Goal: Task Accomplishment & Management: Use online tool/utility

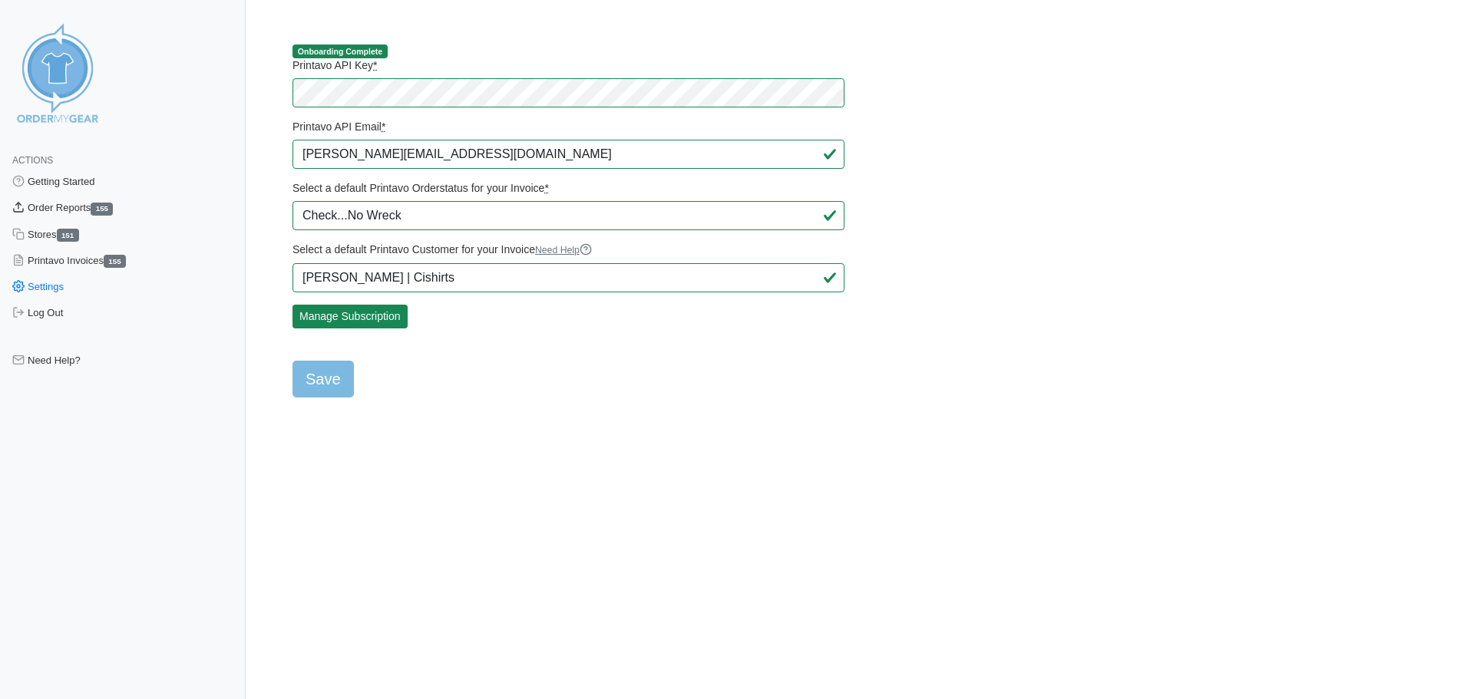
click at [50, 212] on link "Order Reports 155" at bounding box center [123, 208] width 246 height 26
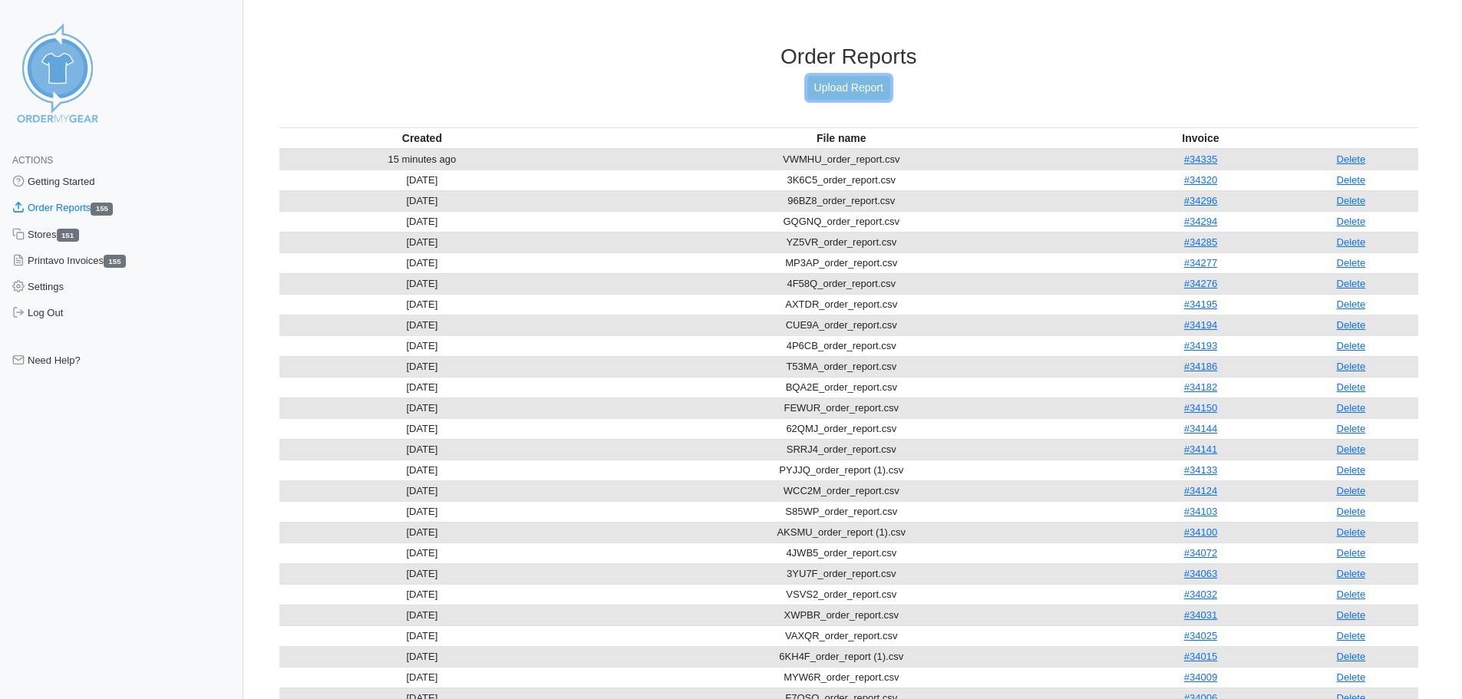
click at [844, 88] on link "Upload Report" at bounding box center [848, 88] width 83 height 24
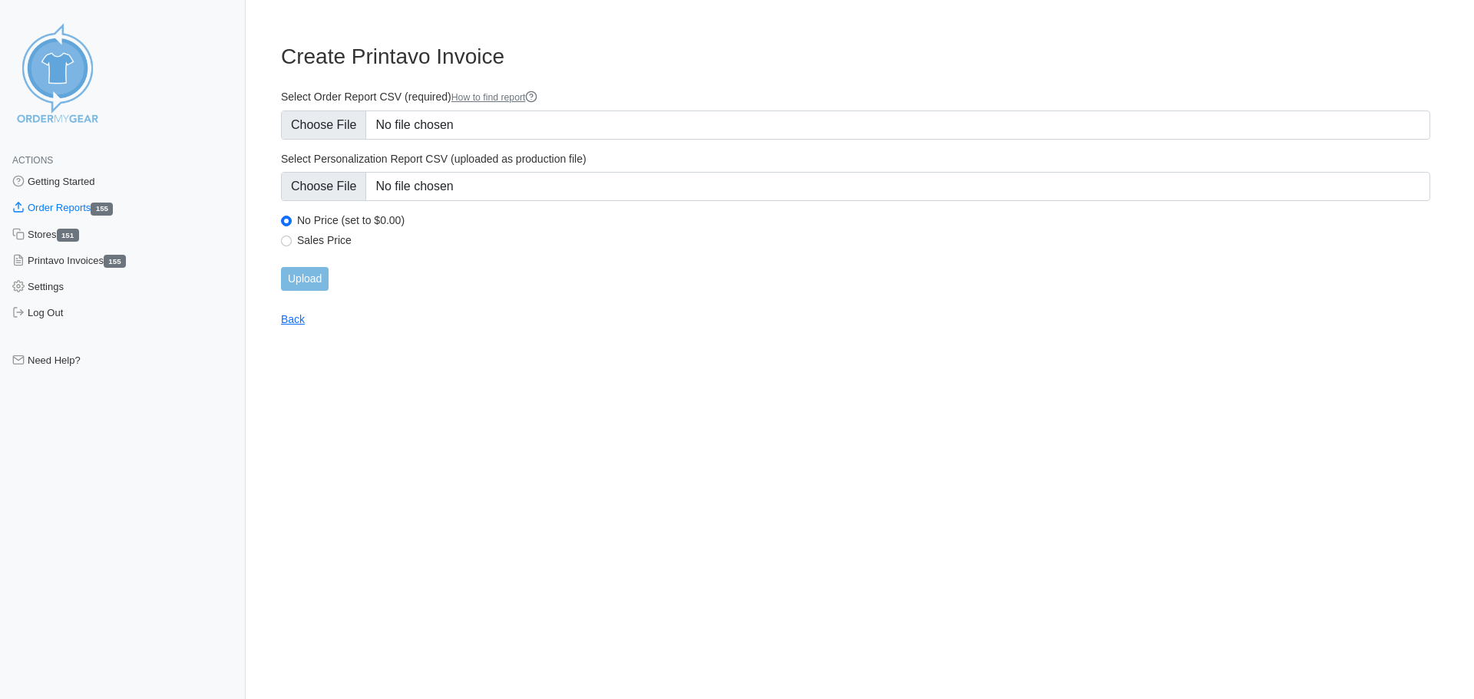
type input "C:\fakepath\2VBGW_order_report.csv"
click at [294, 278] on input "Upload" at bounding box center [305, 279] width 48 height 24
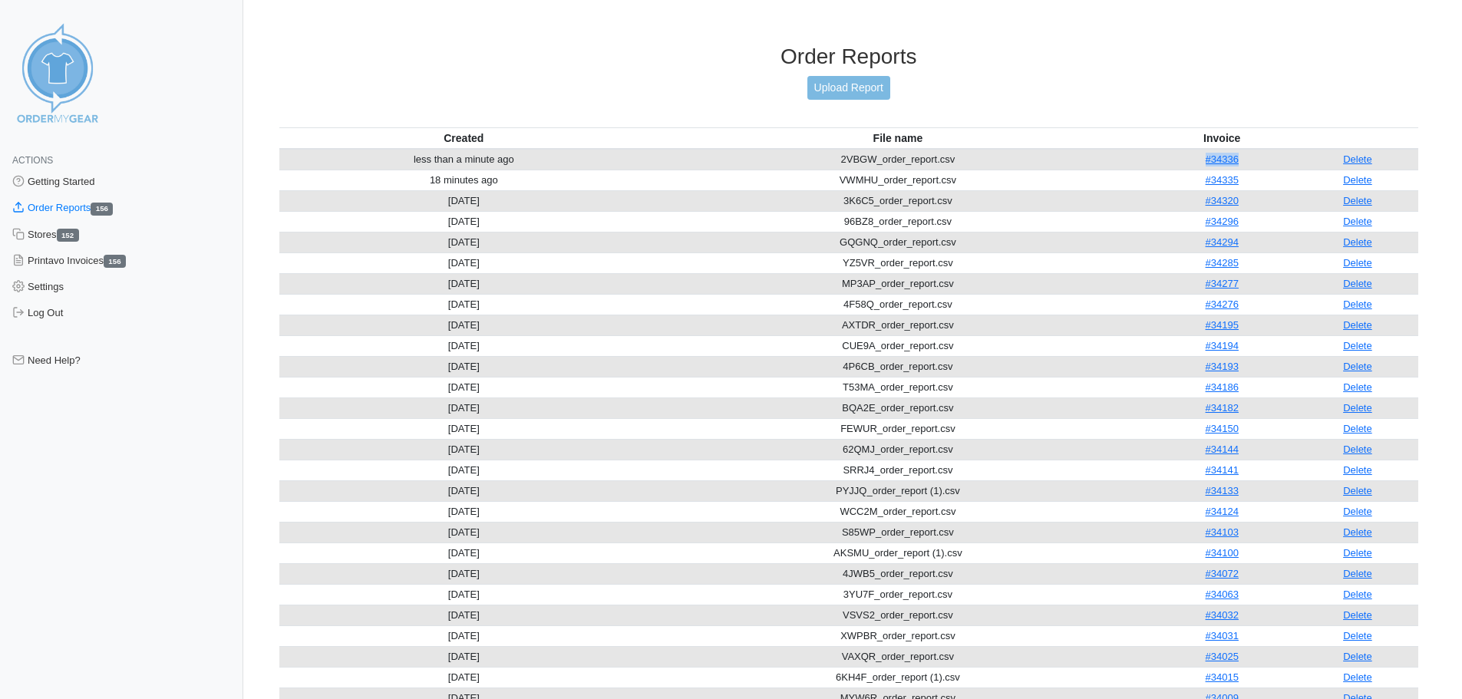
drag, startPoint x: 1247, startPoint y: 162, endPoint x: 1184, endPoint y: 152, distance: 63.7
click at [1187, 157] on td "#34336" at bounding box center [1222, 159] width 150 height 21
copy link "#34336"
click at [1372, 161] on link "Delete" at bounding box center [1357, 160] width 29 height 12
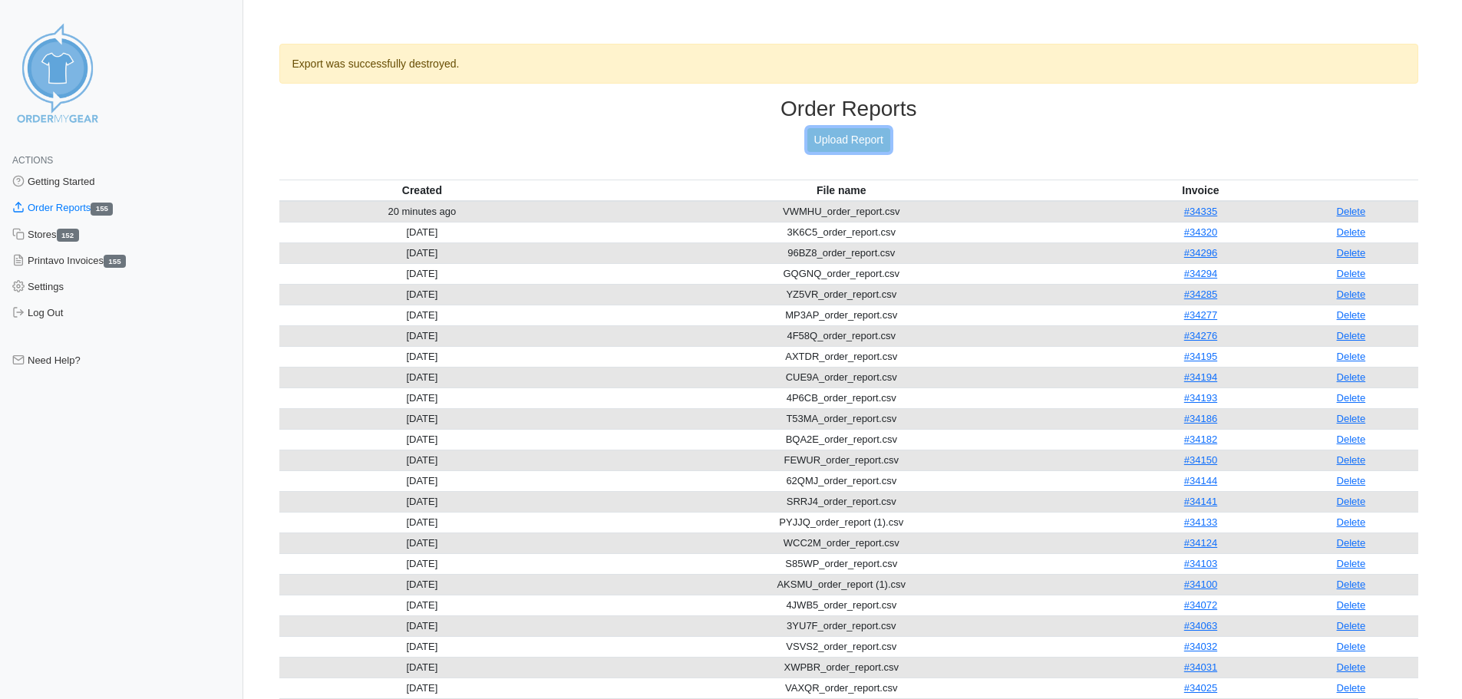
click at [850, 141] on link "Upload Report" at bounding box center [848, 140] width 83 height 24
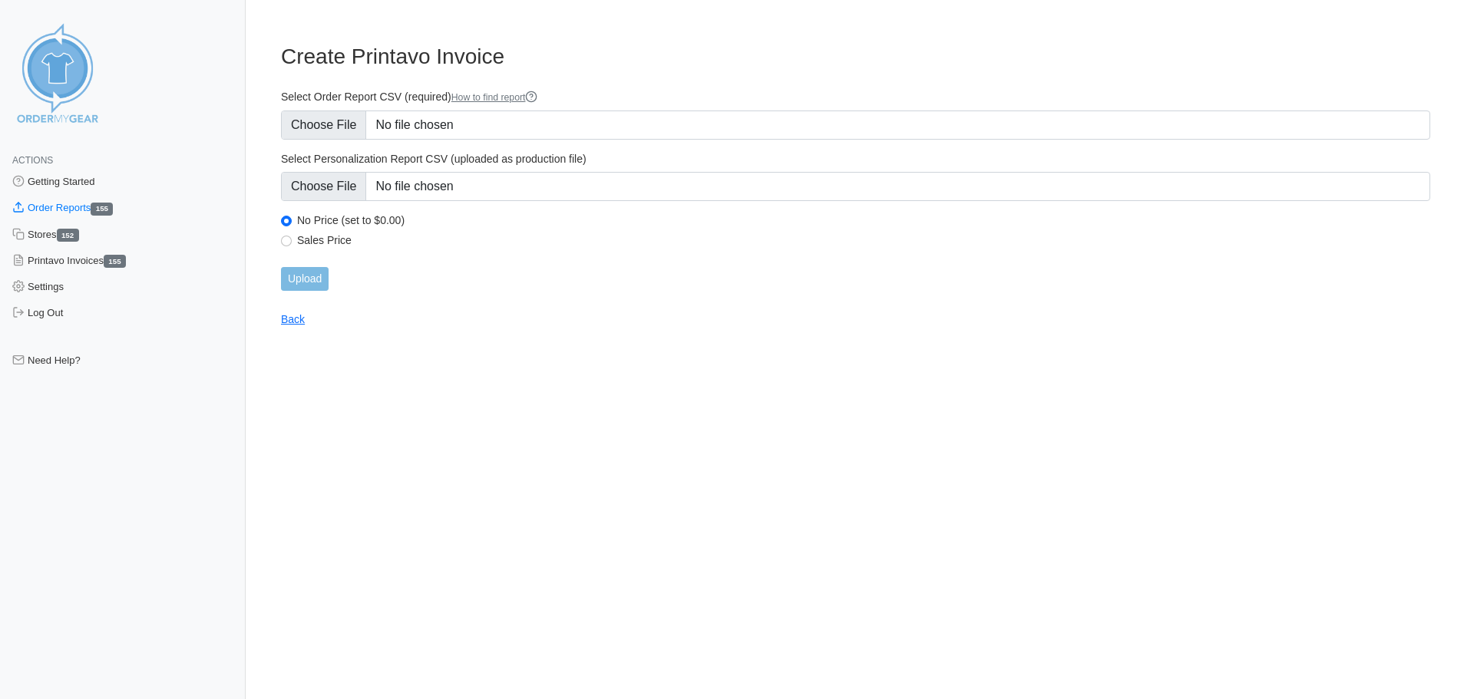
type input "C:\fakepath\2VBGW_order_report.csv"
click at [307, 276] on input "Upload" at bounding box center [305, 279] width 48 height 24
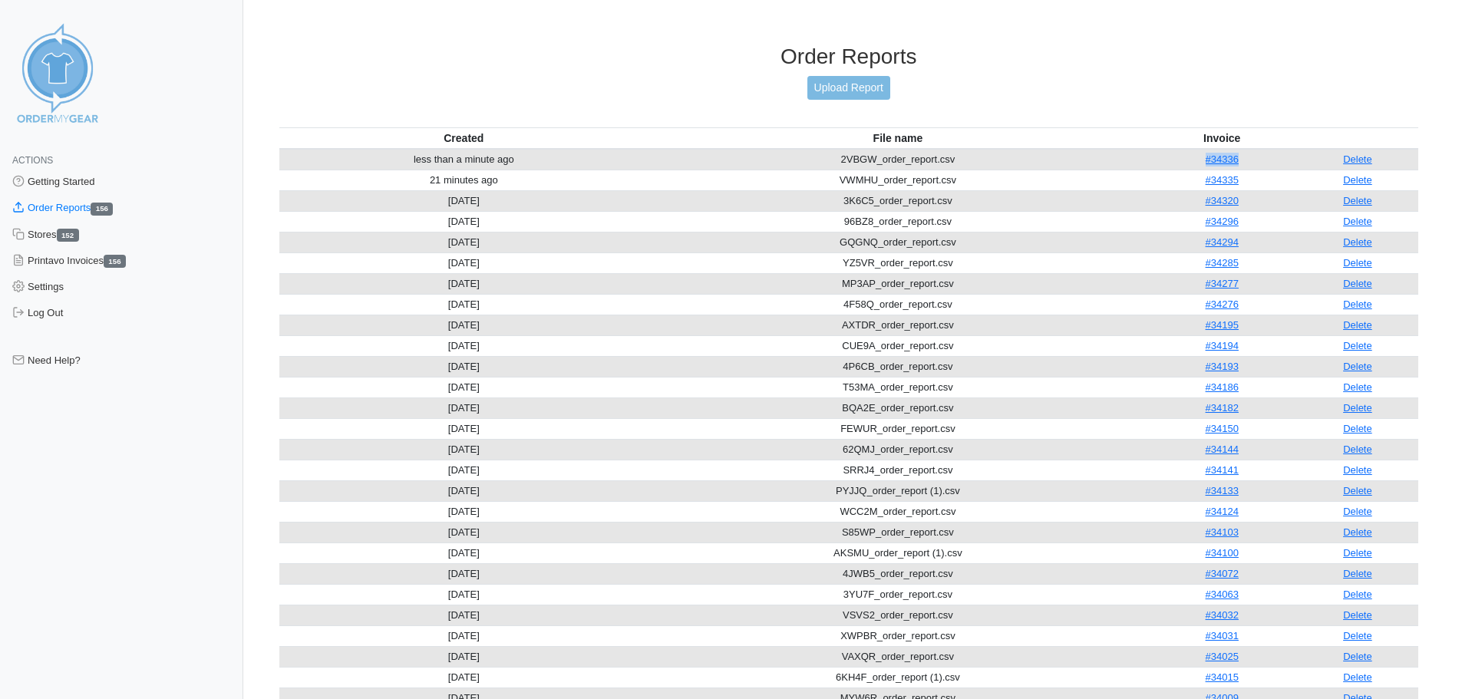
drag, startPoint x: 1259, startPoint y: 163, endPoint x: 1185, endPoint y: 156, distance: 74.0
click at [1185, 156] on td "#34336" at bounding box center [1222, 159] width 150 height 21
copy link "#34336"
